Goal: Task Accomplishment & Management: Manage account settings

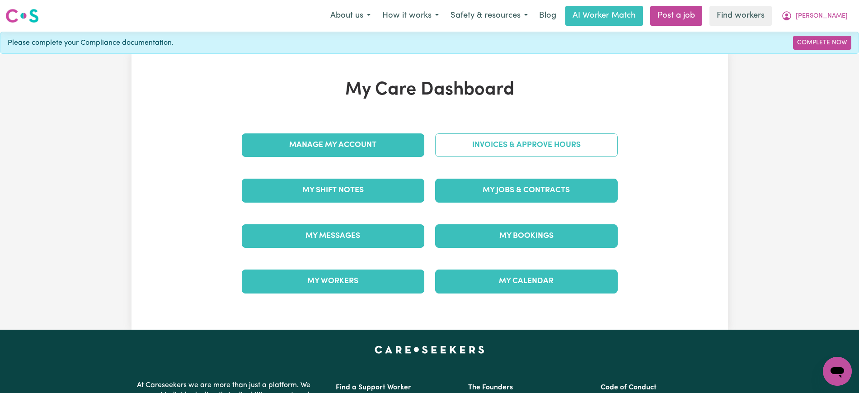
click at [526, 140] on link "Invoices & Approve Hours" at bounding box center [526, 145] width 183 height 24
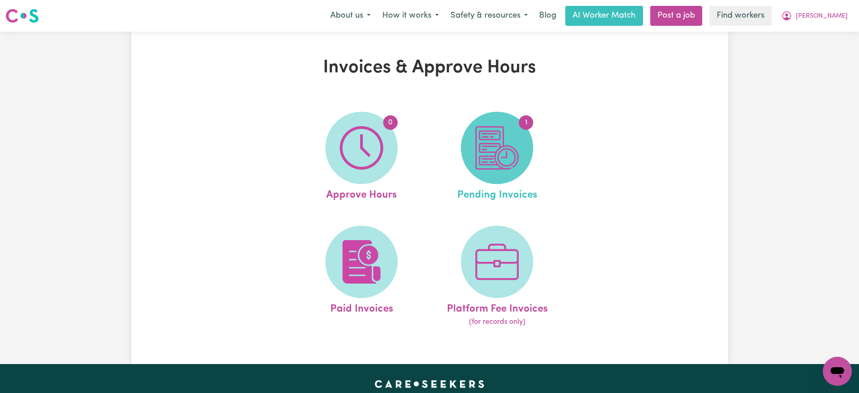
click at [483, 152] on img at bounding box center [497, 147] width 43 height 43
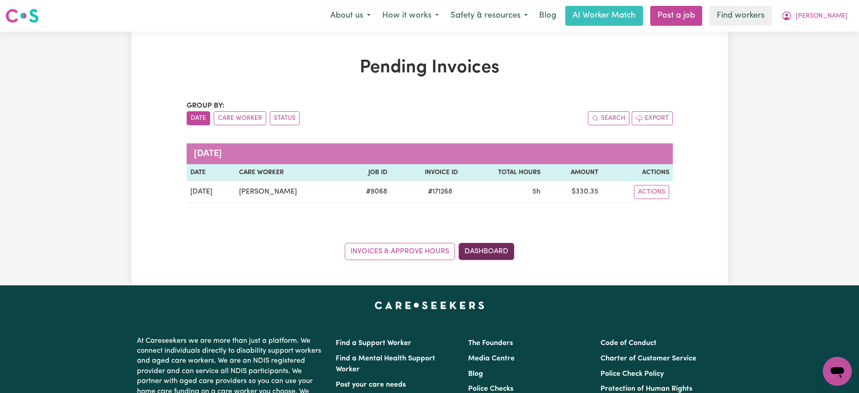
click at [502, 244] on link "Dashboard" at bounding box center [487, 251] width 56 height 17
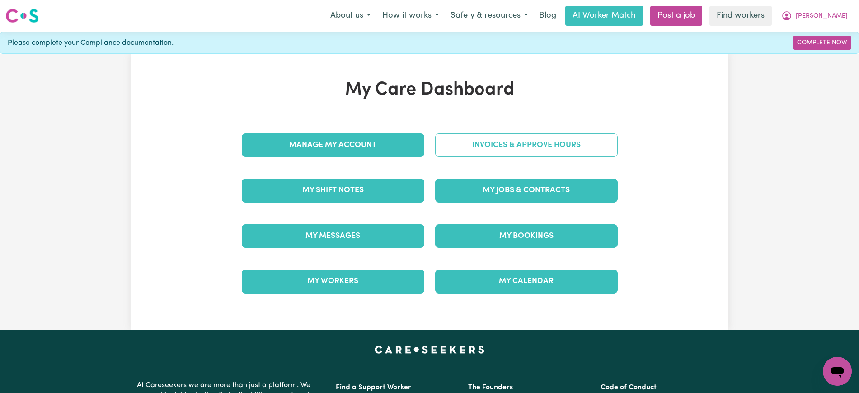
click at [484, 146] on link "Invoices & Approve Hours" at bounding box center [526, 145] width 183 height 24
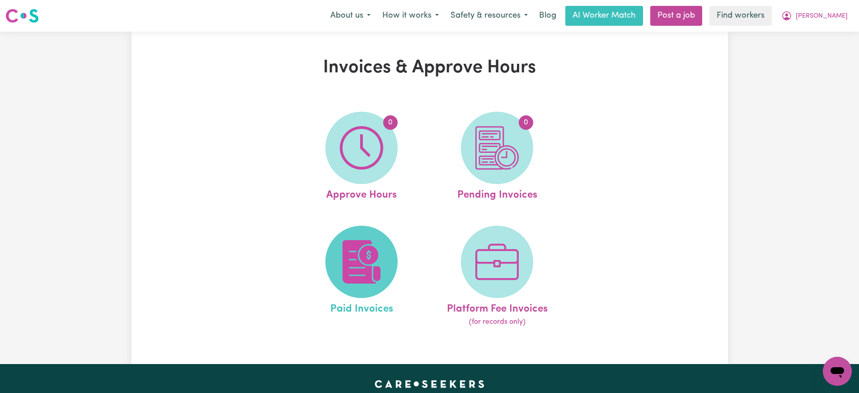
click at [386, 259] on span at bounding box center [362, 262] width 72 height 72
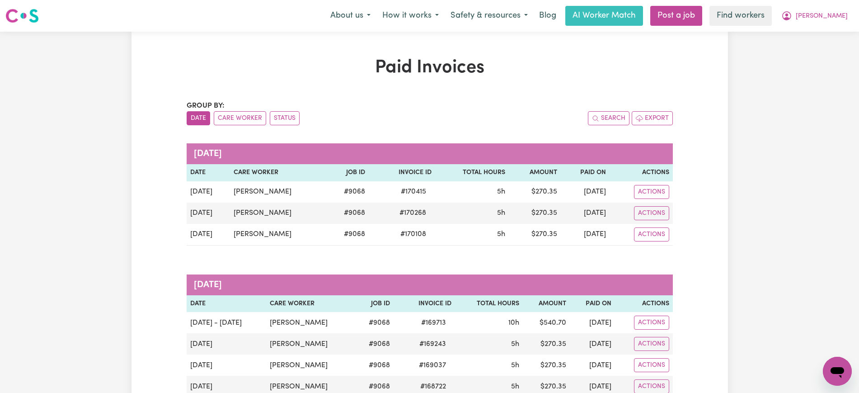
drag, startPoint x: 151, startPoint y: 41, endPoint x: 176, endPoint y: 5, distance: 43.2
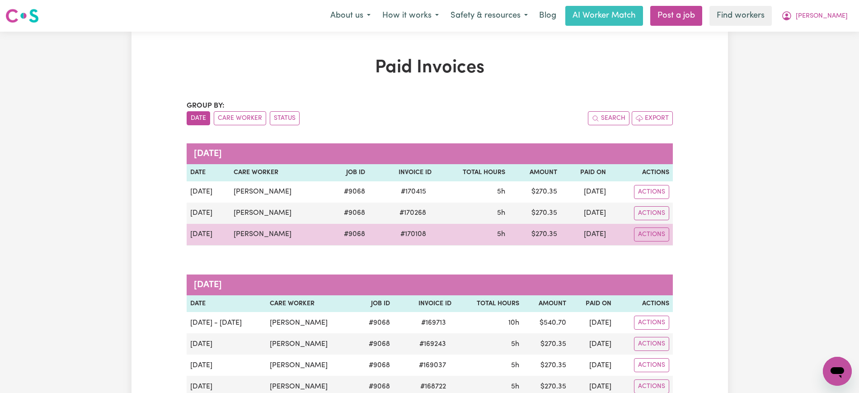
click at [413, 233] on span "# 170108" at bounding box center [413, 234] width 37 height 11
click at [396, 236] on span "# 170108" at bounding box center [413, 234] width 37 height 11
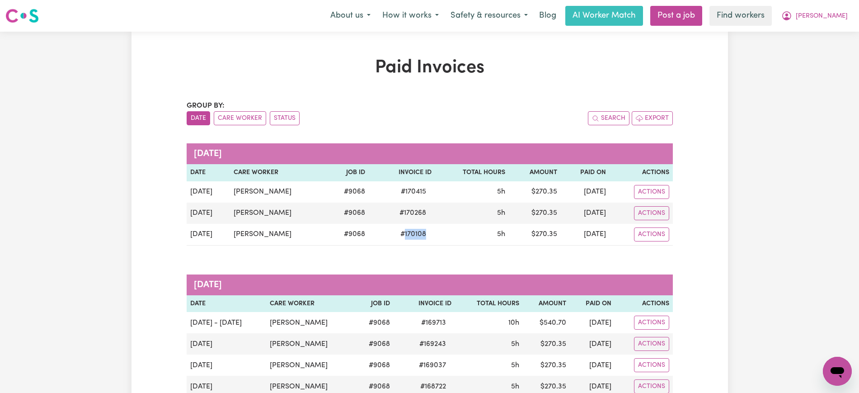
copy span "170108"
drag, startPoint x: 170, startPoint y: 64, endPoint x: 168, endPoint y: 41, distance: 23.6
click at [821, 14] on button "[PERSON_NAME]" at bounding box center [815, 15] width 78 height 19
click at [821, 28] on link "My Dashboard" at bounding box center [817, 35] width 71 height 17
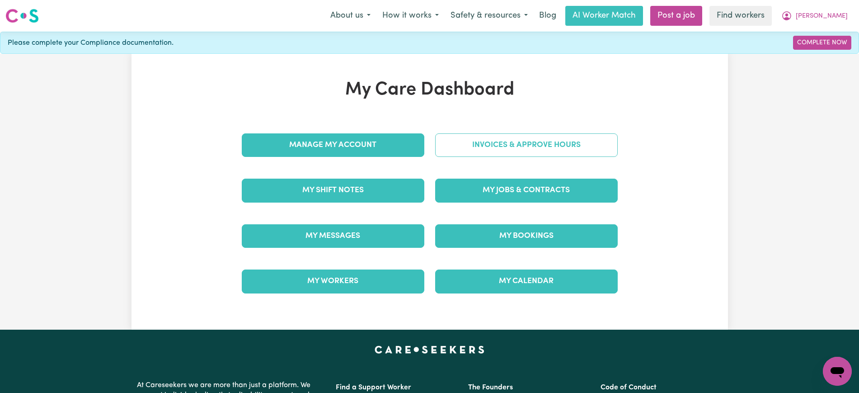
click at [566, 151] on link "Invoices & Approve Hours" at bounding box center [526, 145] width 183 height 24
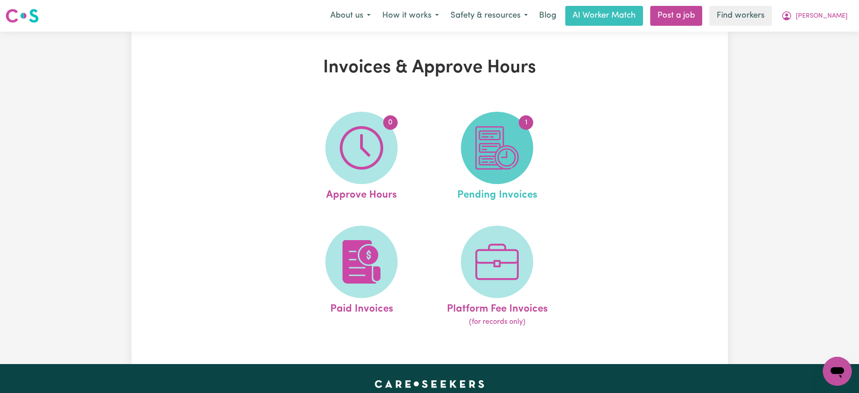
click at [512, 152] on img at bounding box center [497, 147] width 43 height 43
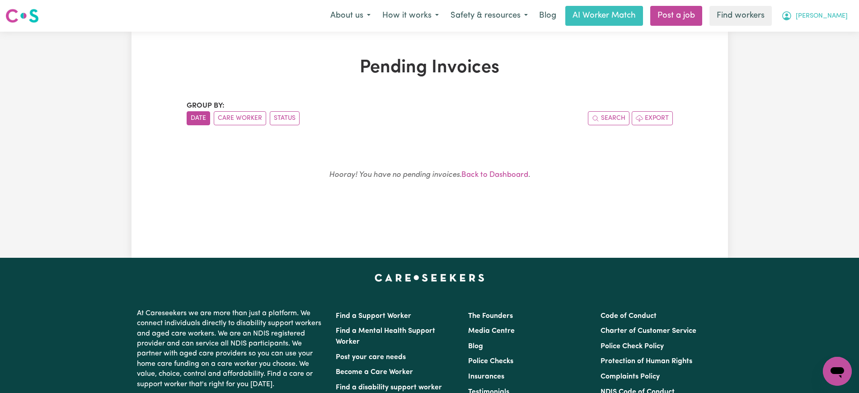
click at [829, 17] on span "[PERSON_NAME]" at bounding box center [822, 16] width 52 height 10
click at [811, 54] on link "Logout" at bounding box center [817, 51] width 71 height 17
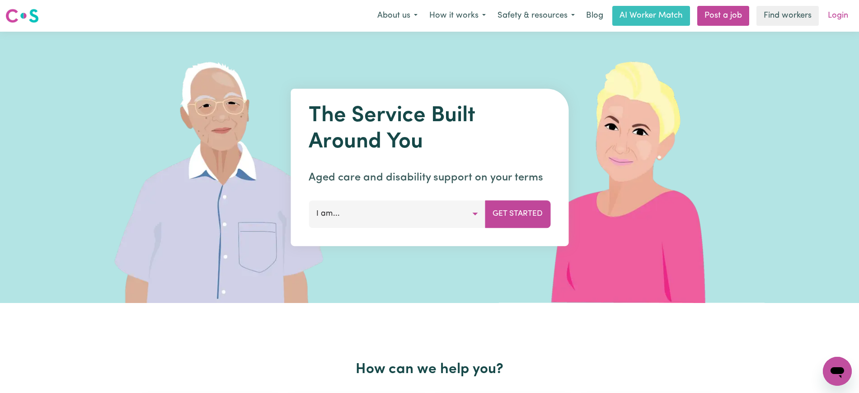
click at [840, 17] on link "Login" at bounding box center [838, 16] width 31 height 20
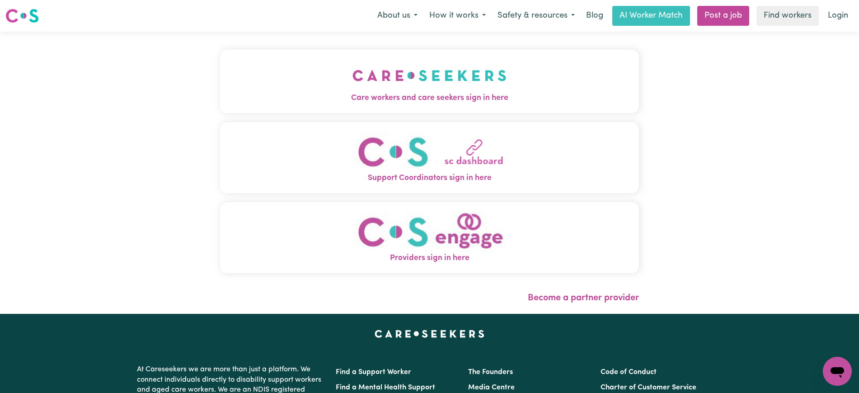
click at [439, 83] on img "Care workers and care seekers sign in here" at bounding box center [430, 75] width 154 height 33
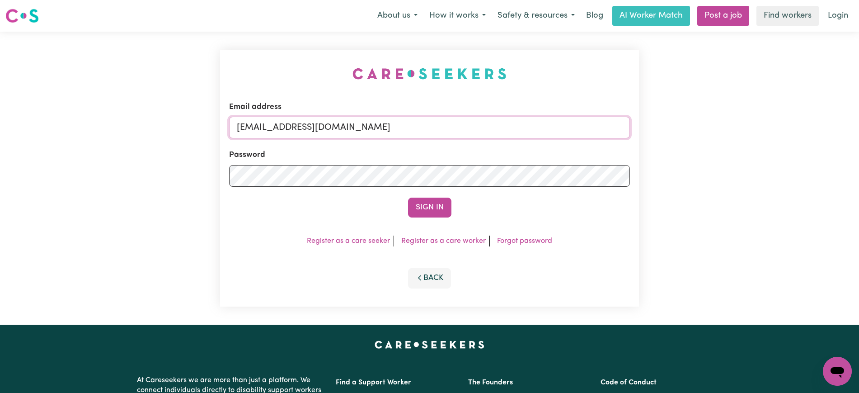
drag, startPoint x: 282, startPoint y: 127, endPoint x: 851, endPoint y: 117, distance: 569.8
click at [859, 131] on html "Menu About us How it works Safety & resources Blog AI Worker Match Post a job F…" at bounding box center [429, 342] width 859 height 685
type input "superuser~p"
click at [208, 53] on div "Email address superuser~p Password Sign In Register as a care seeker Register a…" at bounding box center [429, 178] width 859 height 293
